Goal: Task Accomplishment & Management: Complete application form

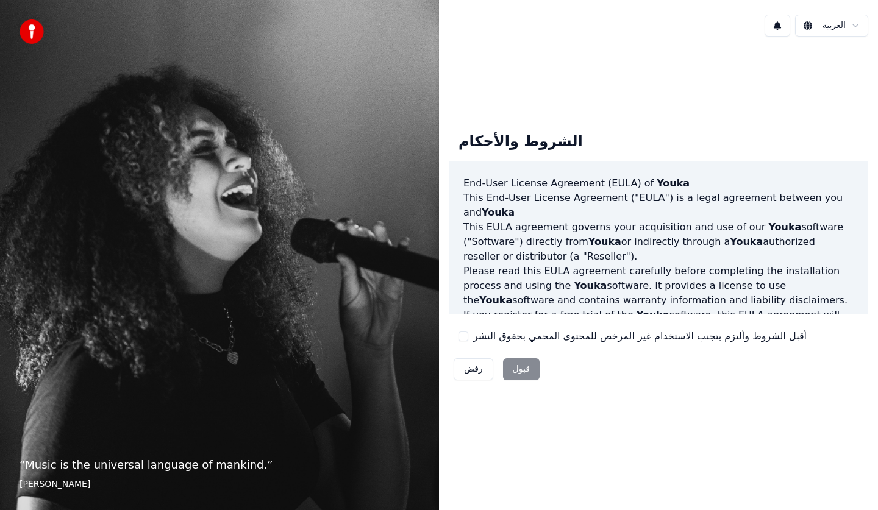
click at [517, 367] on div "رفض قبول" at bounding box center [497, 370] width 96 height 32
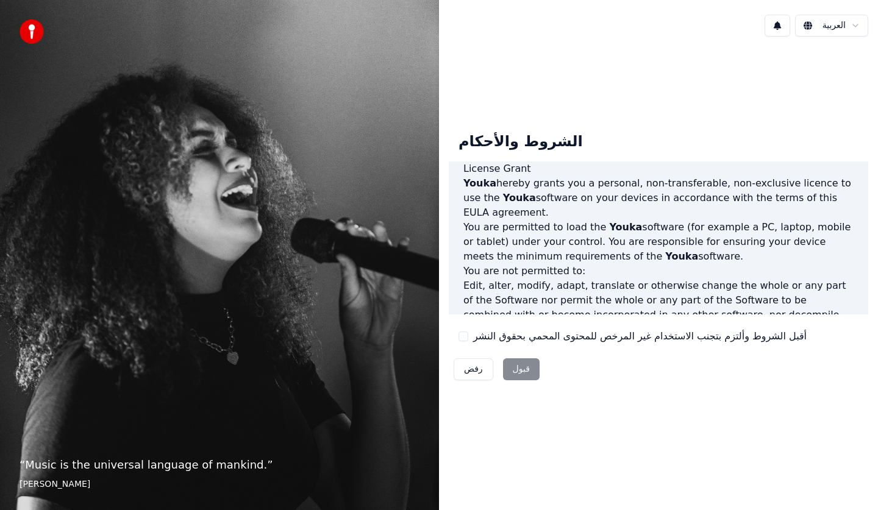
scroll to position [710, 0]
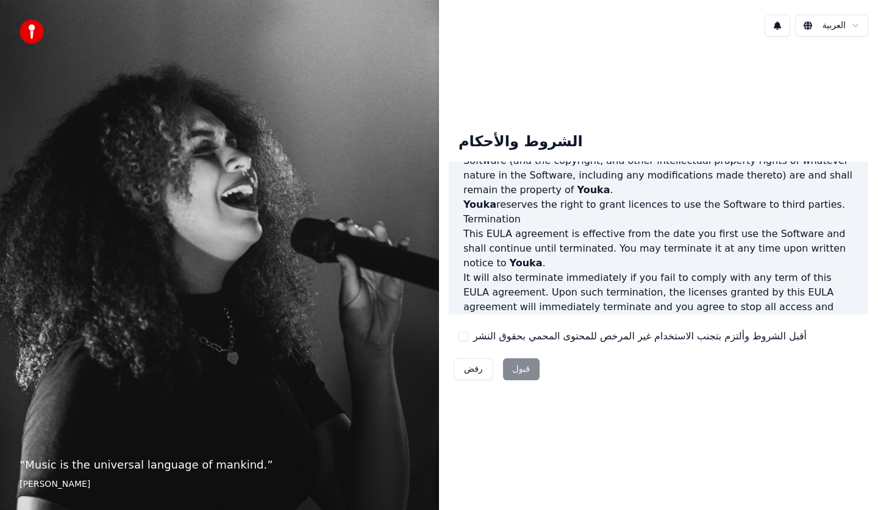
click at [463, 337] on button "أقبل الشروط وألتزم بتجنب الاستخدام غير المرخص للمحتوى المحمي بحقوق النشر" at bounding box center [464, 337] width 10 height 10
click at [519, 367] on button "قبول" at bounding box center [521, 370] width 37 height 22
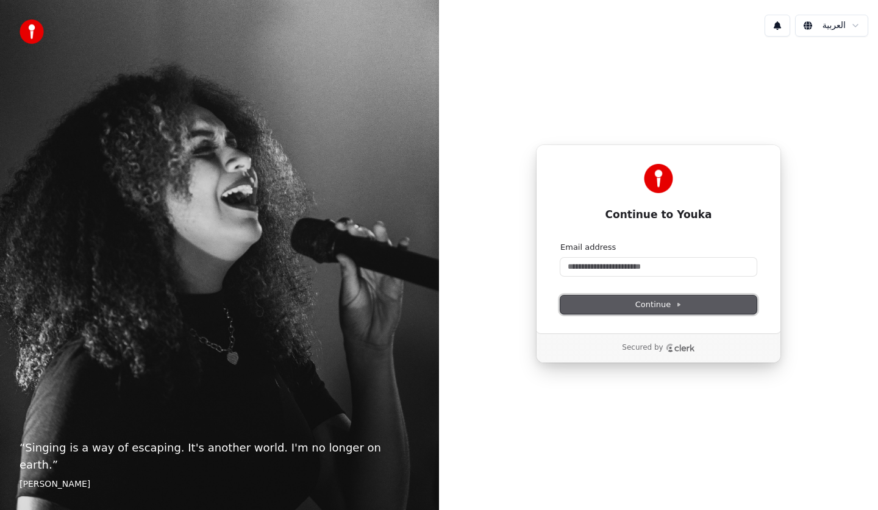
click at [660, 308] on span "Continue" at bounding box center [658, 304] width 46 height 11
click at [603, 303] on button "Continue" at bounding box center [658, 305] width 196 height 18
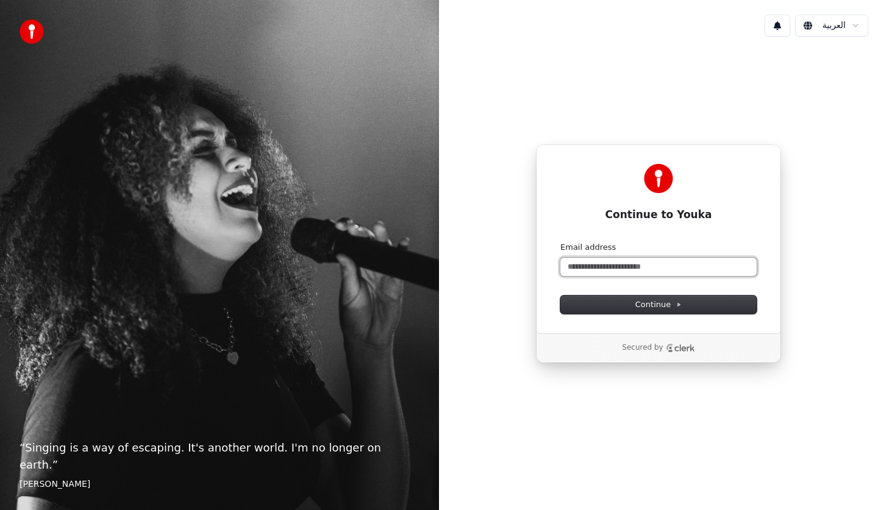
click at [661, 269] on input "Email address" at bounding box center [658, 267] width 196 height 18
click at [584, 289] on form "Email address Continue" at bounding box center [658, 278] width 196 height 72
click at [706, 287] on form "Email address Continue" at bounding box center [658, 278] width 196 height 72
click at [562, 267] on input "Email address" at bounding box center [658, 267] width 196 height 18
type input "*"
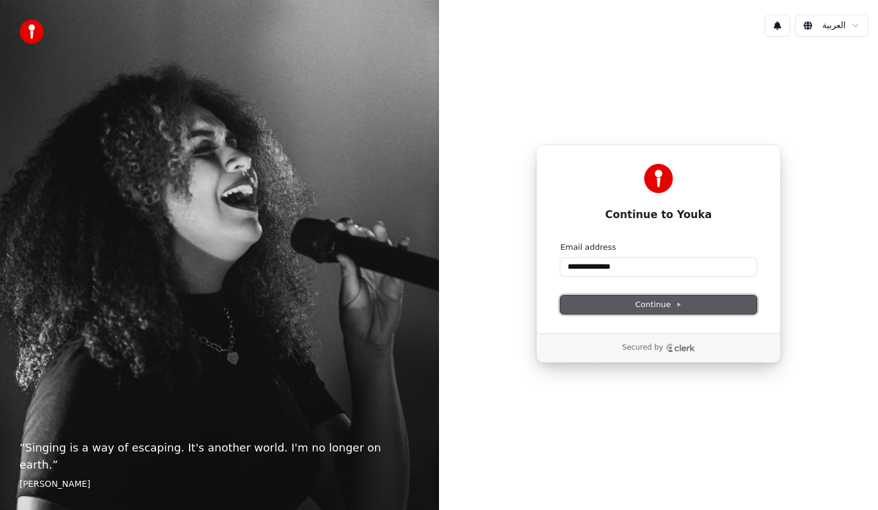
click at [598, 309] on button "Continue" at bounding box center [658, 305] width 196 height 18
click at [626, 299] on button "Continue" at bounding box center [658, 305] width 196 height 18
type input "**********"
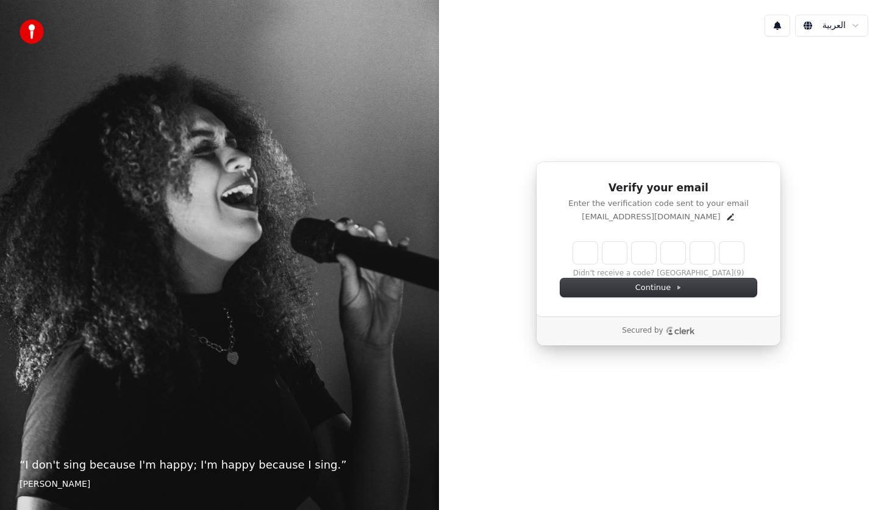
click at [636, 332] on p "Secured by" at bounding box center [642, 331] width 41 height 10
click at [818, 163] on div "Verify your email Enter the verification code sent to your email [EMAIL_ADDRESS…" at bounding box center [658, 253] width 439 height 415
